Goal: Navigation & Orientation: Understand site structure

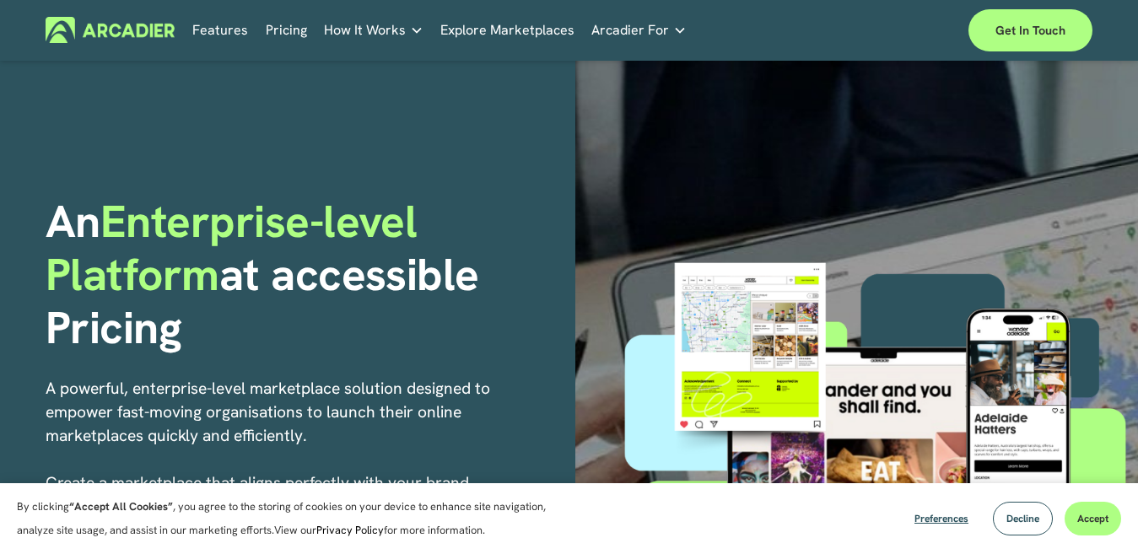
scroll to position [169, 0]
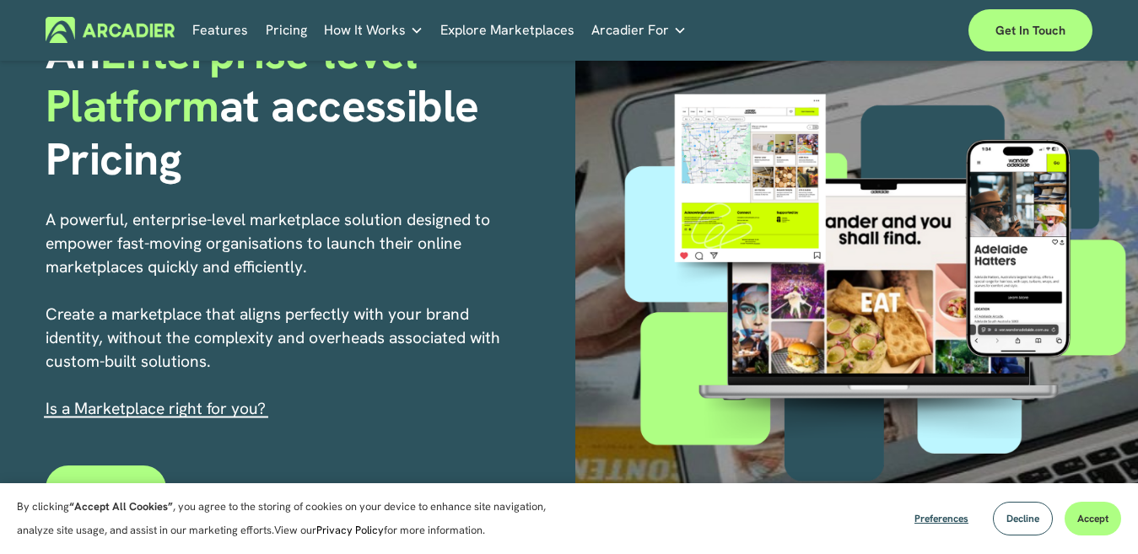
click at [0, 0] on link "Economic Development Designed to support your visitor economy agenda and invest…" at bounding box center [0, 0] width 0 height 0
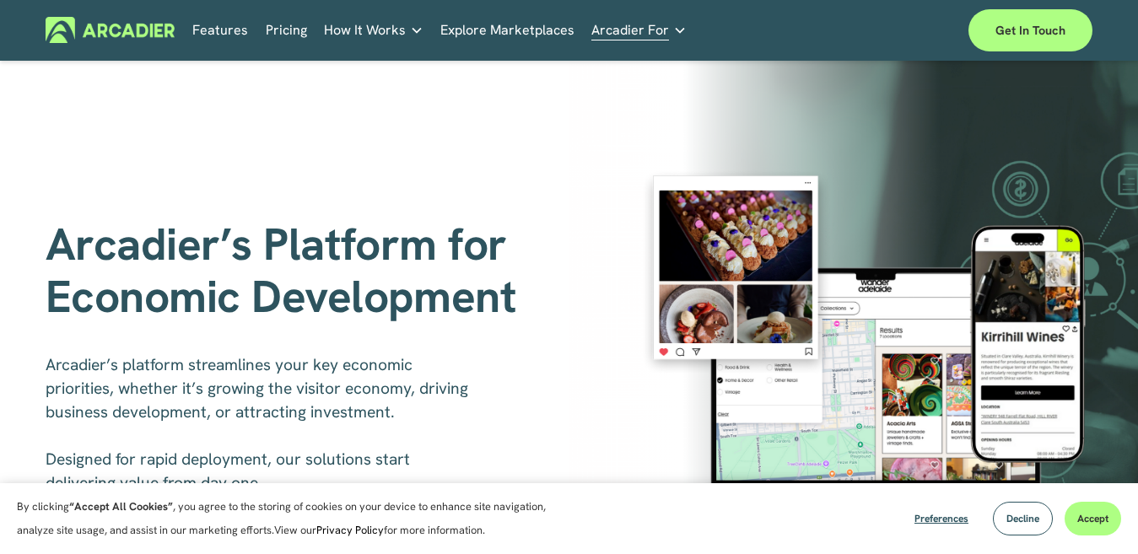
click at [245, 30] on link "Features" at bounding box center [220, 30] width 56 height 26
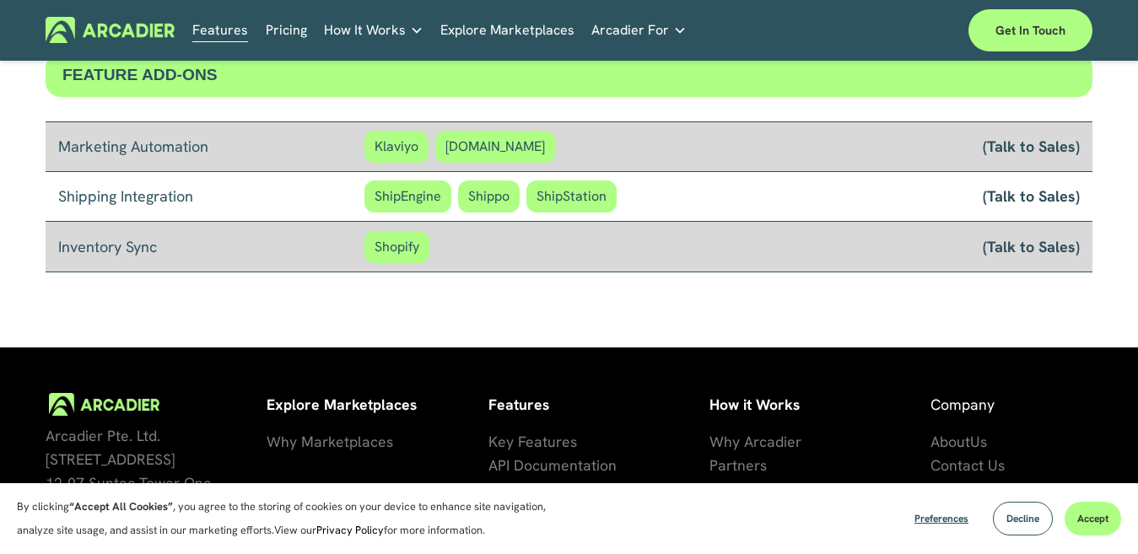
scroll to position [1534, 0]
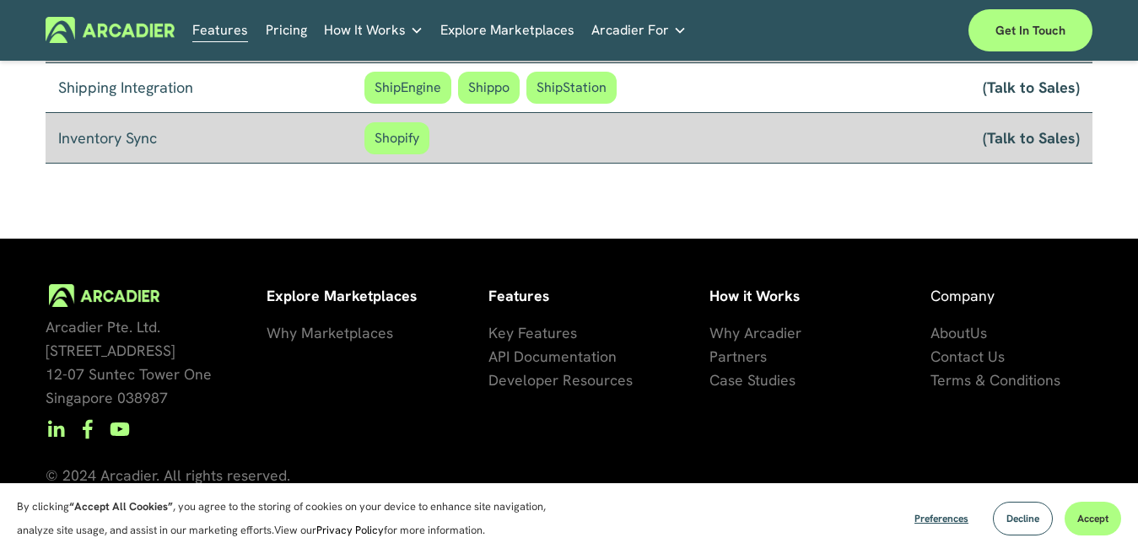
click at [759, 353] on span "artners" at bounding box center [742, 356] width 49 height 19
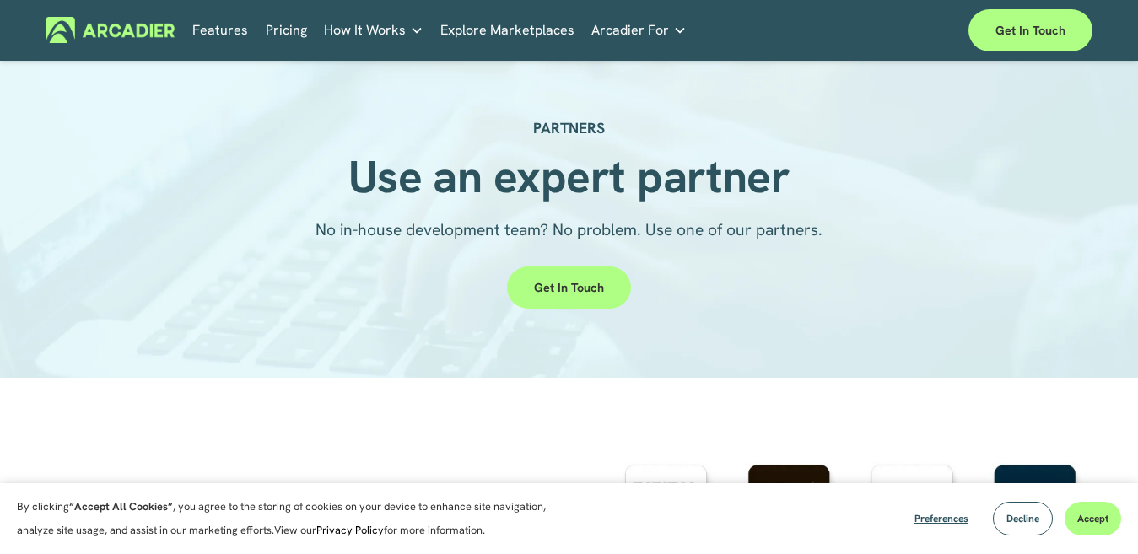
click at [498, 35] on link "Explore Marketplaces" at bounding box center [507, 30] width 134 height 26
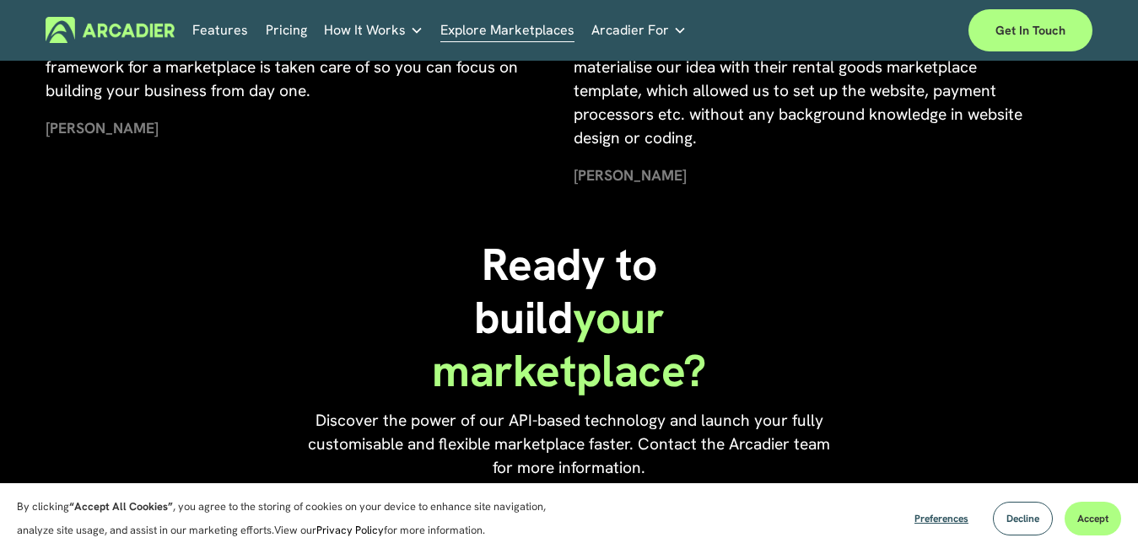
scroll to position [3289, 0]
